Goal: Task Accomplishment & Management: Use online tool/utility

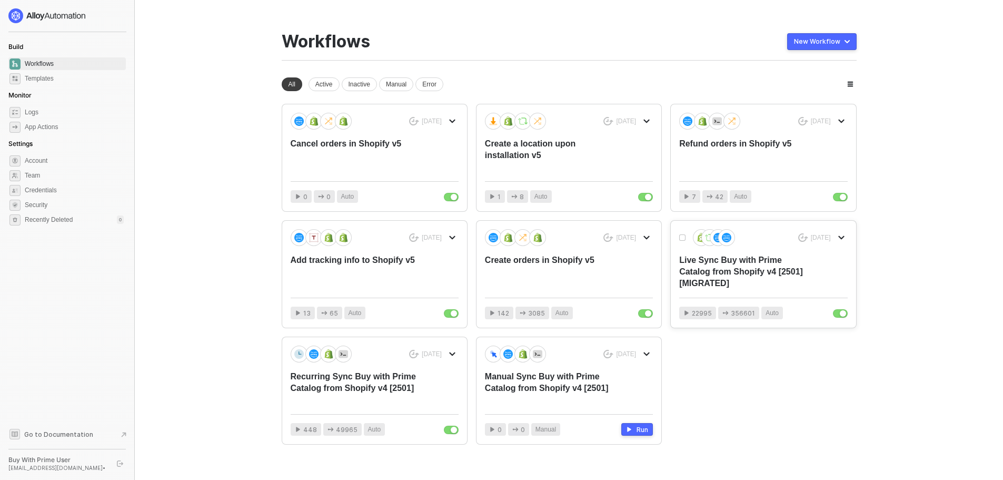
click at [805, 267] on div "Live Sync Buy with Prime Catalog from Shopify v4 [2501] [MIGRATED]" at bounding box center [746, 271] width 134 height 35
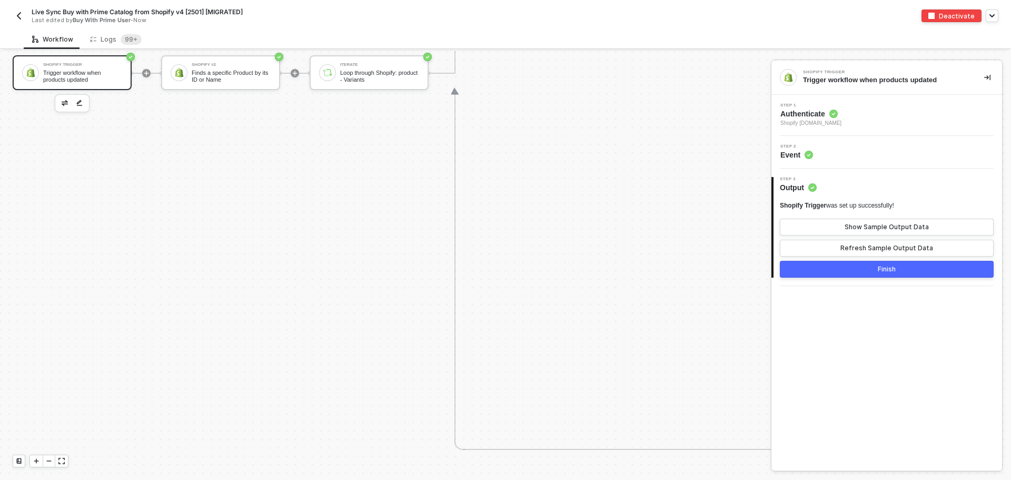
scroll to position [1087, 0]
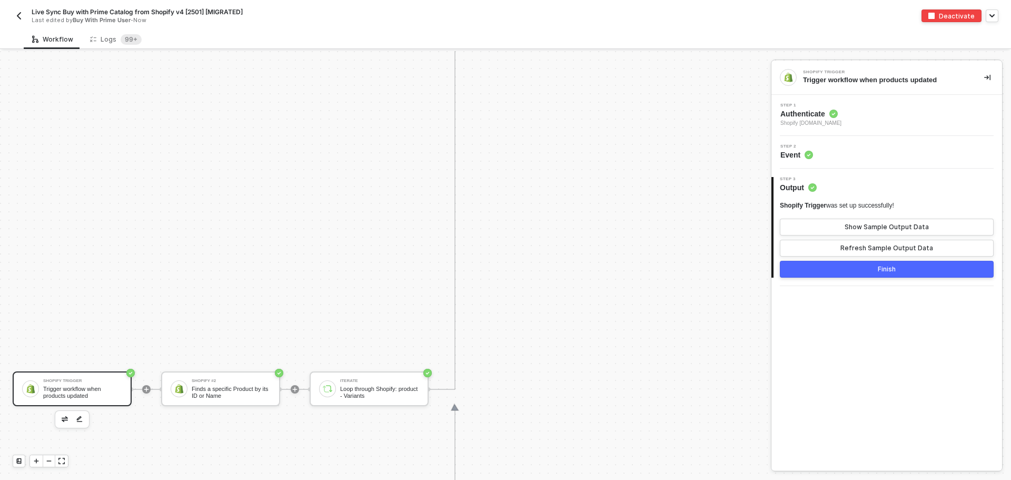
click at [13, 12] on button "button" at bounding box center [19, 15] width 13 height 13
